Goal: Task Accomplishment & Management: Use online tool/utility

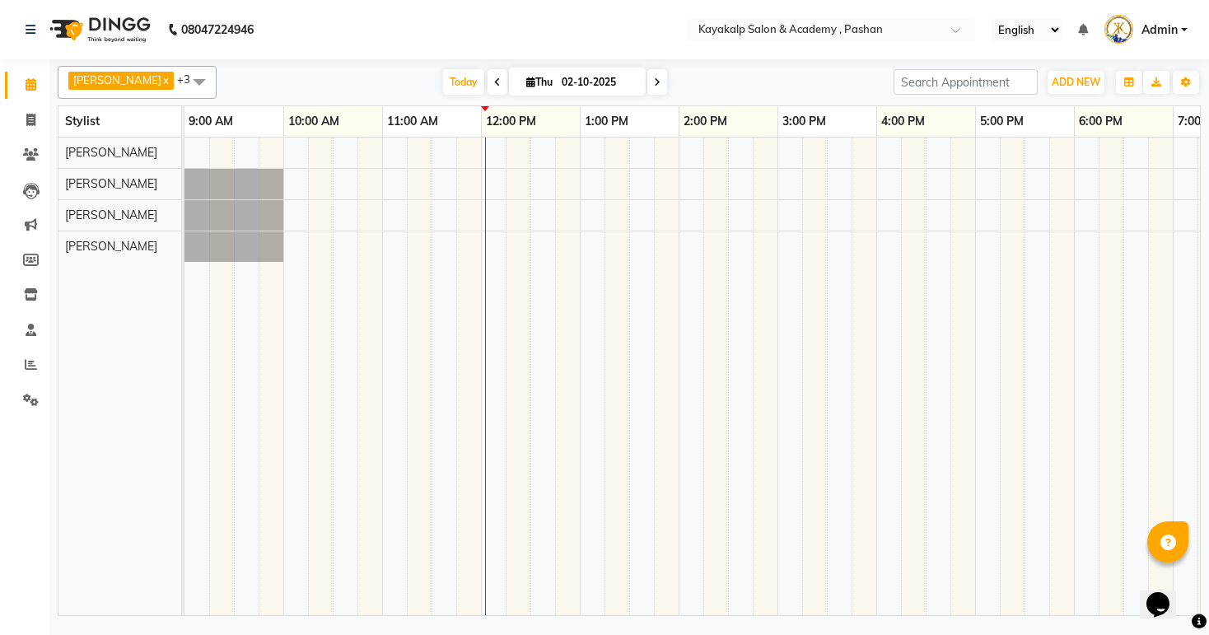
scroll to position [0, 170]
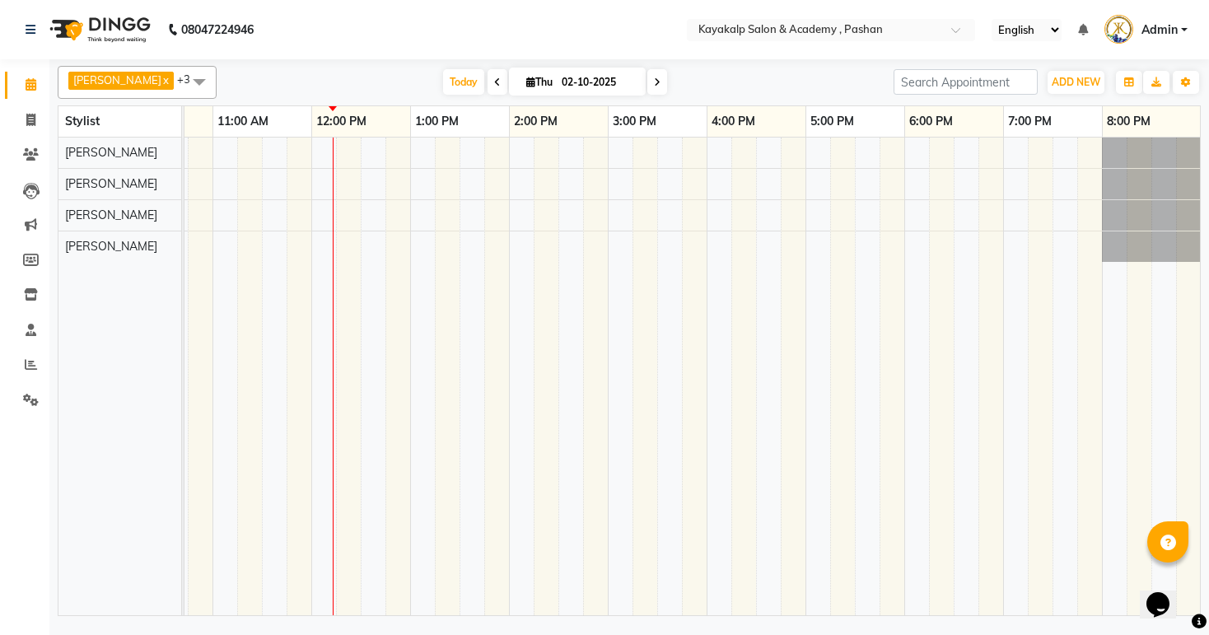
click at [341, 367] on td at bounding box center [348, 377] width 25 height 478
click at [410, 379] on tr at bounding box center [608, 377] width 1186 height 478
drag, startPoint x: 421, startPoint y: 232, endPoint x: 542, endPoint y: 267, distance: 125.9
click at [535, 267] on tr at bounding box center [608, 377] width 1186 height 478
drag, startPoint x: 412, startPoint y: 226, endPoint x: 1141, endPoint y: 254, distance: 729.5
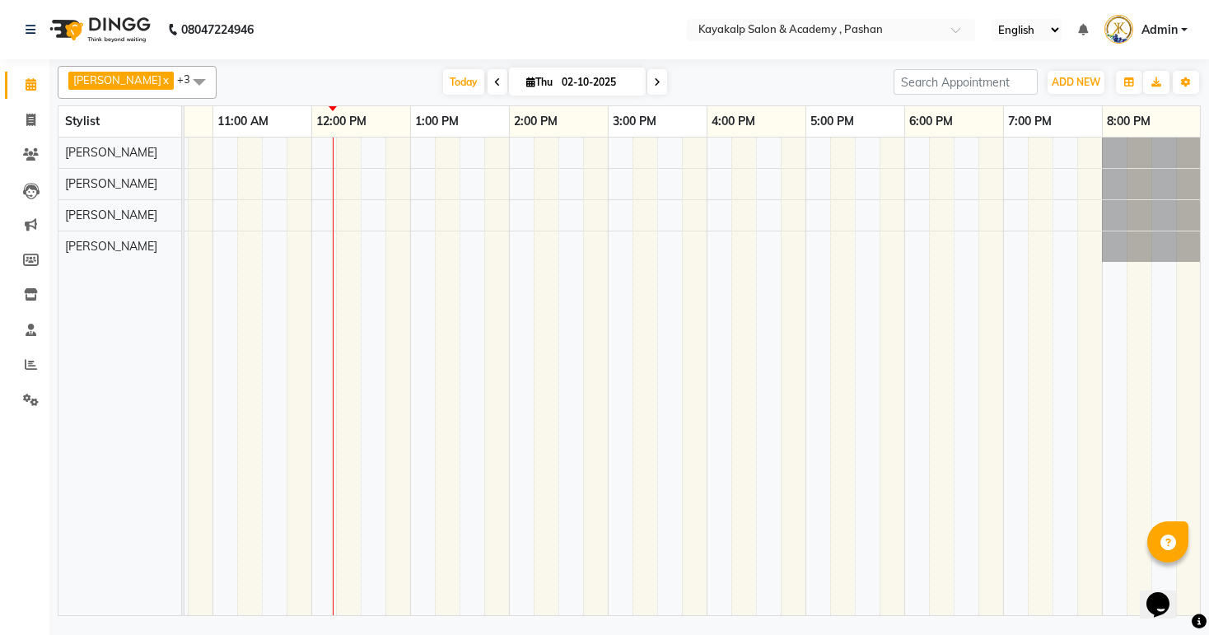
click at [1141, 254] on div at bounding box center [608, 377] width 1186 height 478
drag, startPoint x: 1110, startPoint y: 245, endPoint x: 638, endPoint y: 206, distance: 473.6
click at [685, 231] on div at bounding box center [608, 377] width 1186 height 478
drag, startPoint x: 626, startPoint y: 204, endPoint x: 675, endPoint y: 206, distance: 49.4
click at [675, 206] on div at bounding box center [608, 377] width 1186 height 478
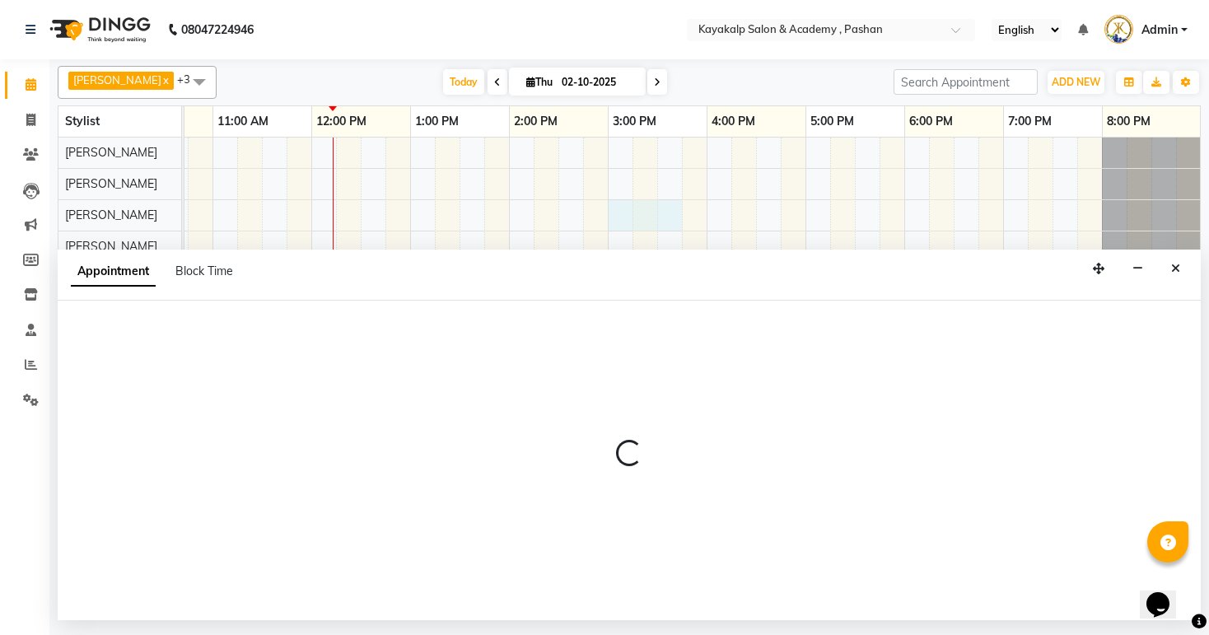
select select "89426"
select select "tentative"
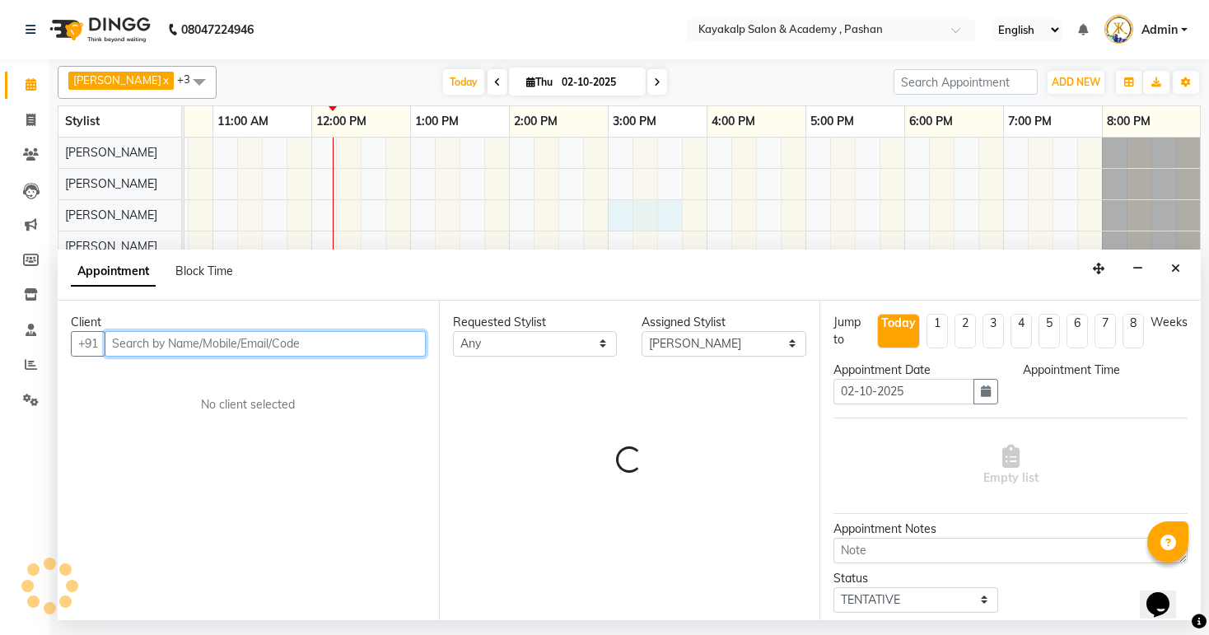
select select "900"
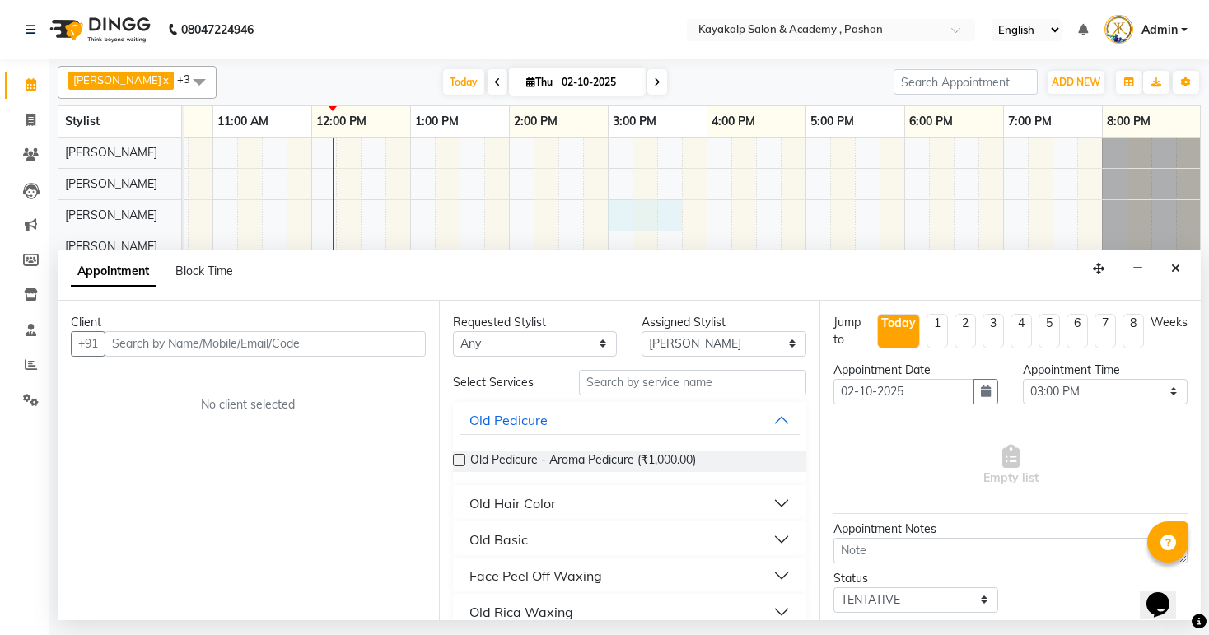
click at [1170, 280] on div "Appointment Block Time" at bounding box center [629, 275] width 1143 height 51
click at [1171, 277] on button "Close" at bounding box center [1176, 269] width 24 height 26
